Goal: Transaction & Acquisition: Purchase product/service

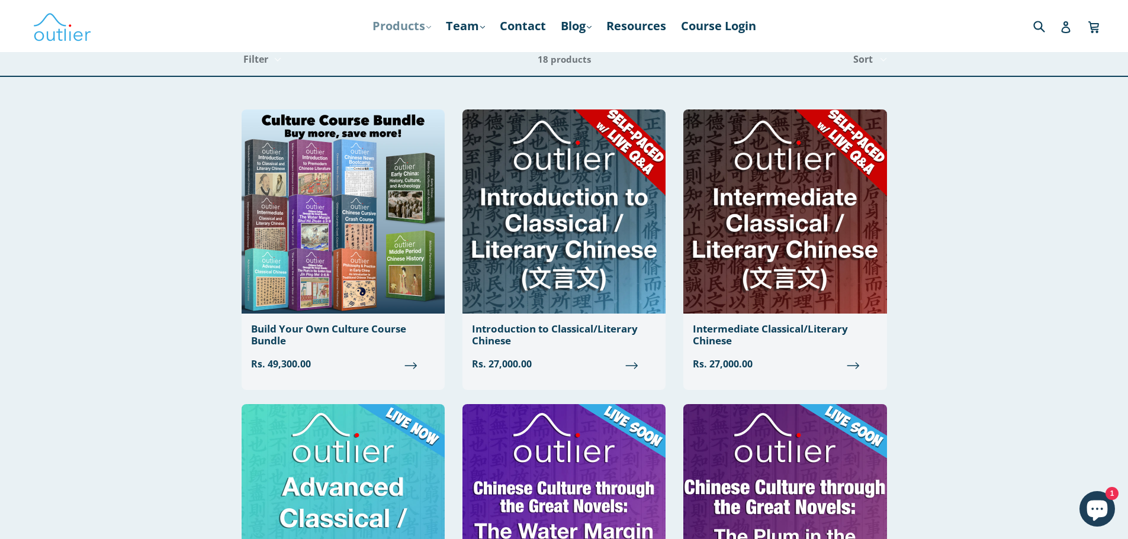
click at [398, 30] on link "Products .cls-1{fill:#231f20} expand" at bounding box center [402, 25] width 70 height 21
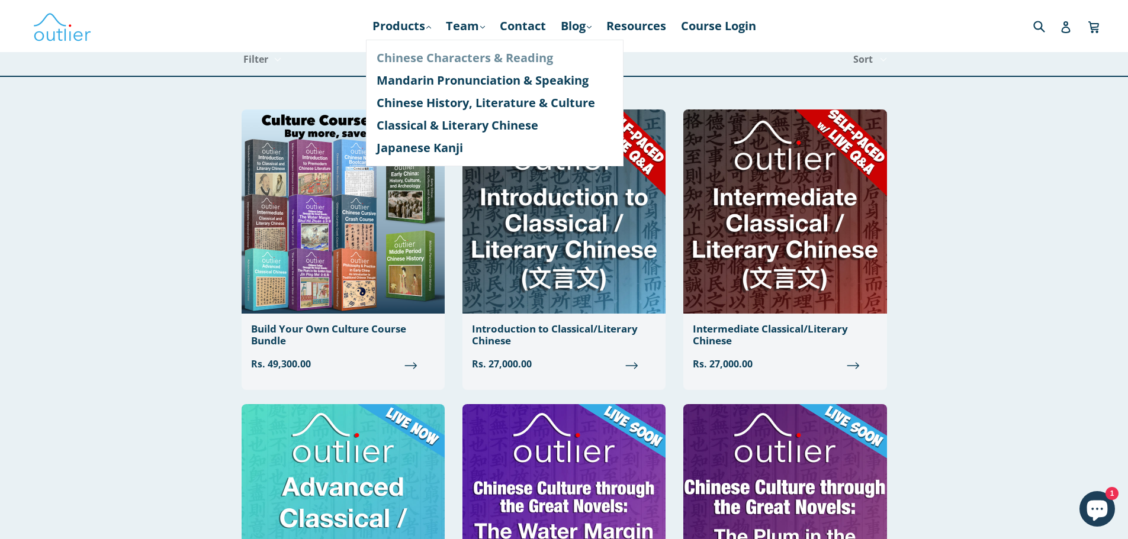
click at [506, 63] on link "Chinese Characters & Reading" at bounding box center [495, 58] width 236 height 23
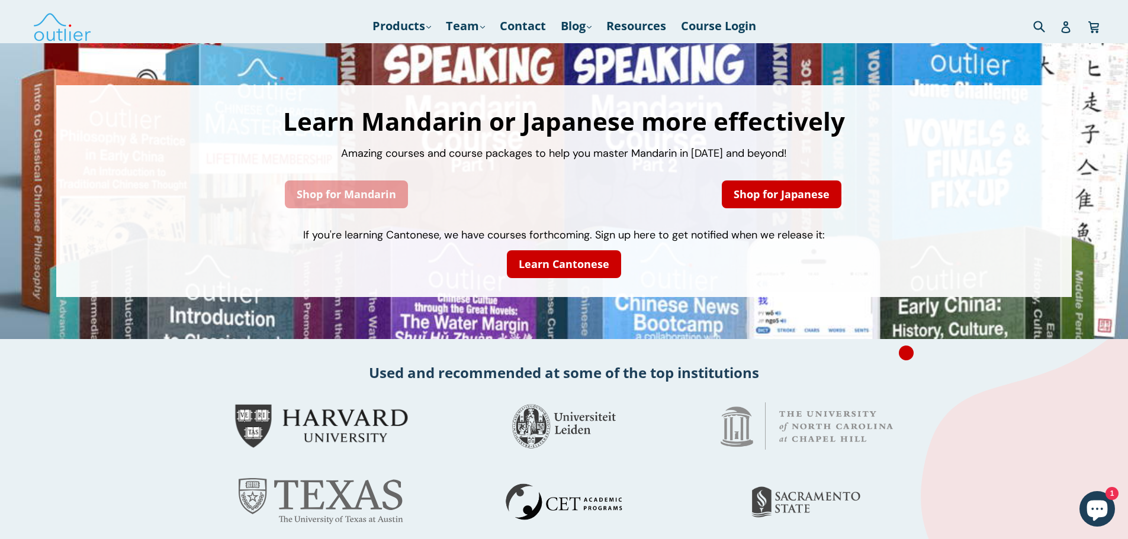
click at [315, 195] on link "Shop for Mandarin" at bounding box center [346, 195] width 123 height 28
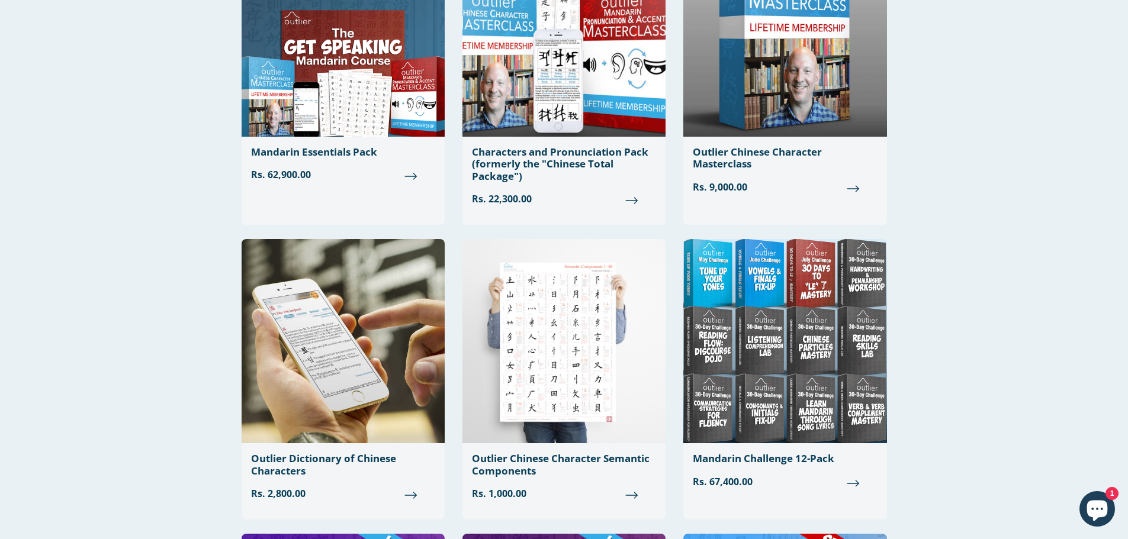
scroll to position [94, 0]
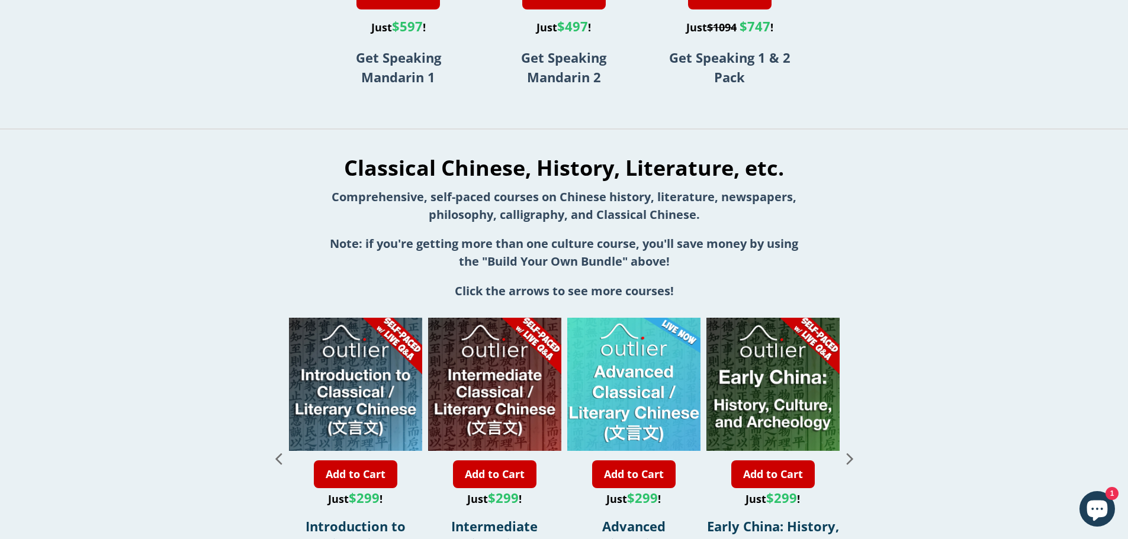
scroll to position [965, 0]
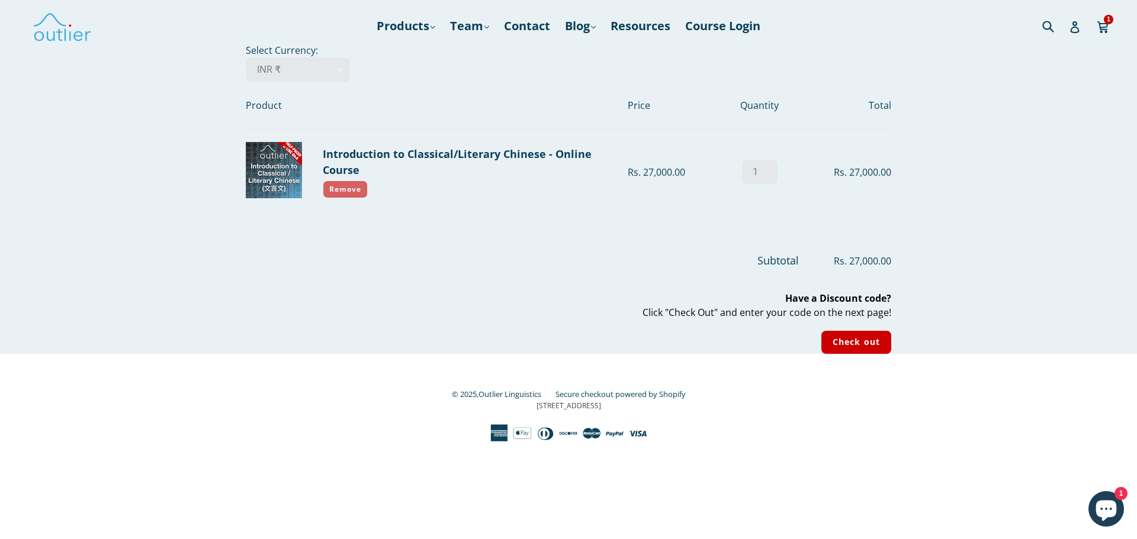
click at [353, 185] on link "Remove" at bounding box center [345, 190] width 45 height 18
